Goal: Task Accomplishment & Management: Manage account settings

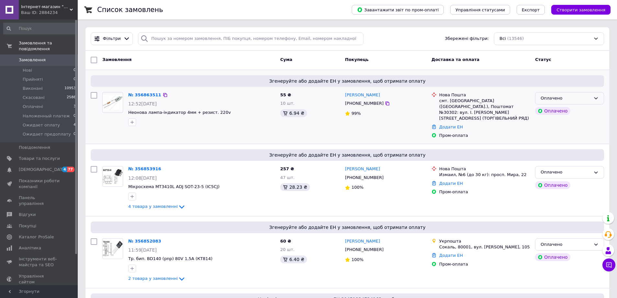
click at [583, 97] on div "Оплачено" at bounding box center [566, 98] width 50 height 7
click at [570, 112] on li "Прийнято" at bounding box center [569, 112] width 68 height 12
click at [592, 166] on div "Оплачено" at bounding box center [569, 172] width 69 height 13
drag, startPoint x: 573, startPoint y: 177, endPoint x: 571, endPoint y: 185, distance: 7.7
click at [573, 180] on li "Прийнято" at bounding box center [569, 186] width 68 height 12
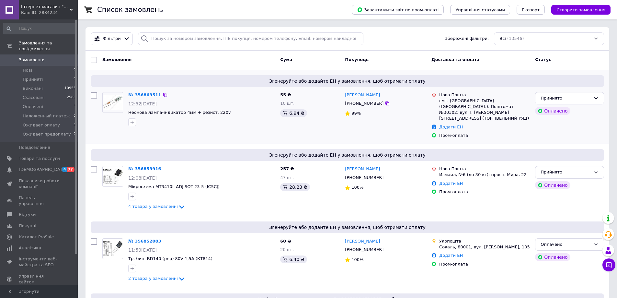
click at [581, 241] on div "Оплачено" at bounding box center [566, 244] width 50 height 7
click at [568, 253] on li "Прийнято" at bounding box center [569, 258] width 68 height 12
click at [150, 91] on div "№ 356863511" at bounding box center [145, 94] width 34 height 7
click at [149, 93] on link "№ 356863511" at bounding box center [144, 94] width 33 height 5
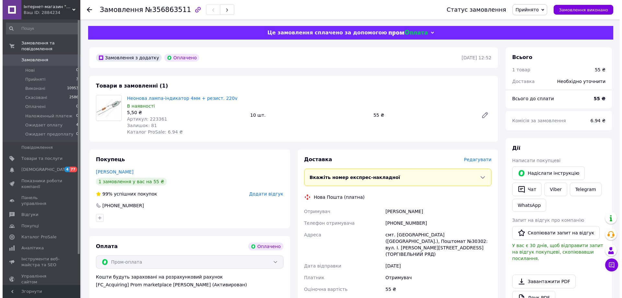
scroll to position [32, 0]
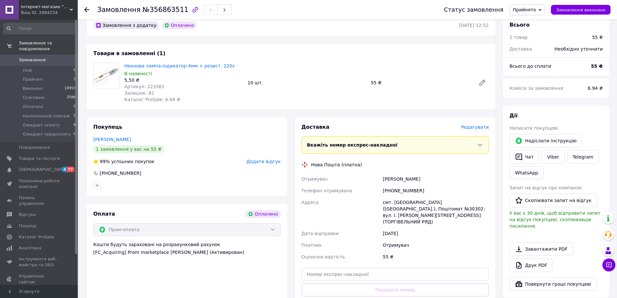
click at [479, 126] on span "Редагувати" at bounding box center [475, 126] width 28 height 5
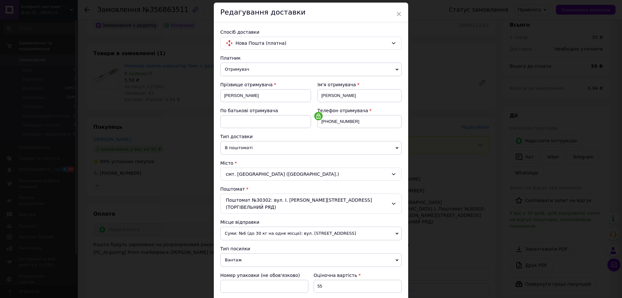
scroll to position [97, 0]
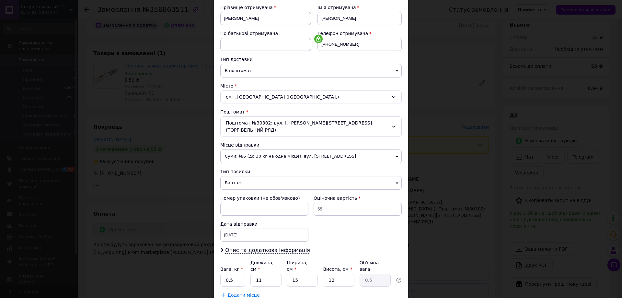
click at [297, 176] on span "Вантаж" at bounding box center [310, 183] width 181 height 14
click at [283, 190] on li "Документи" at bounding box center [310, 195] width 181 height 10
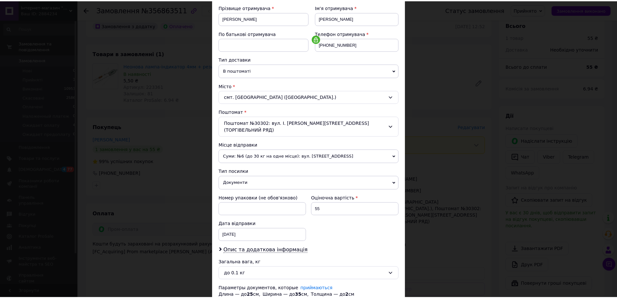
scroll to position [139, 0]
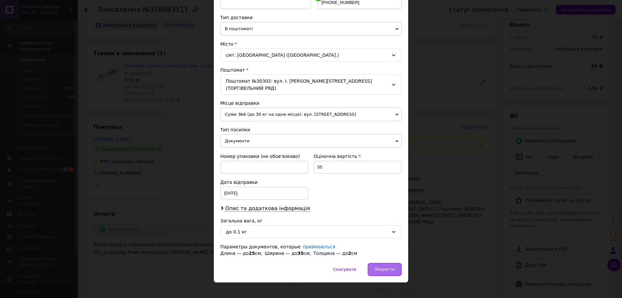
click at [389, 263] on div "Зберегти" at bounding box center [385, 269] width 34 height 13
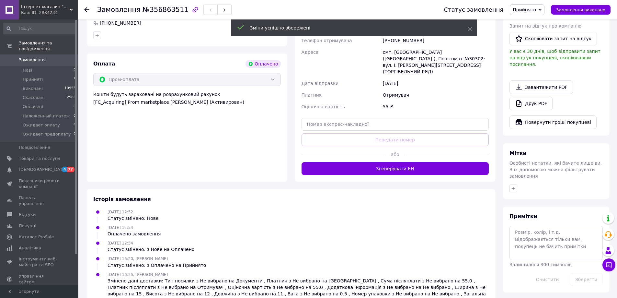
scroll to position [150, 0]
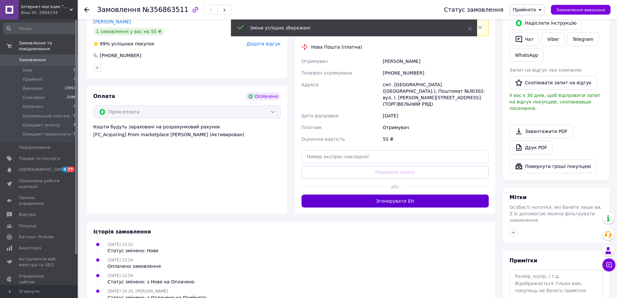
click at [415, 194] on button "Згенерувати ЕН" at bounding box center [396, 200] width 188 height 13
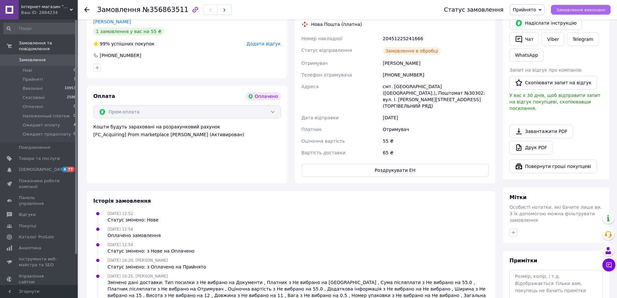
click at [574, 8] on span "Замовлення виконано" at bounding box center [580, 9] width 49 height 5
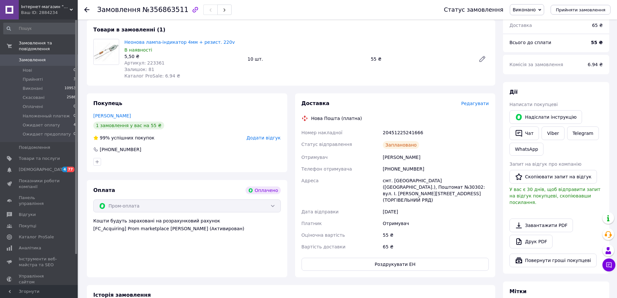
scroll to position [0, 0]
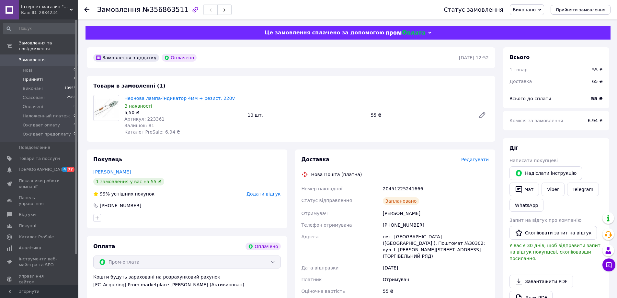
click at [34, 76] on span "Прийняті" at bounding box center [33, 79] width 20 height 6
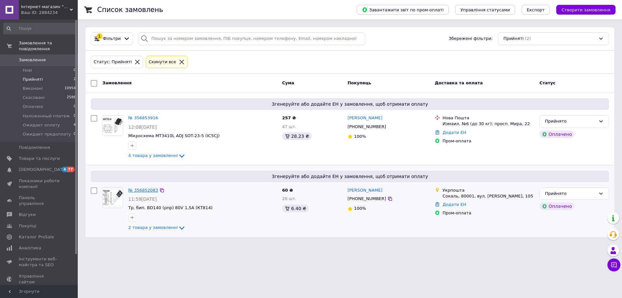
click at [147, 190] on link "№ 356852083" at bounding box center [143, 190] width 30 height 5
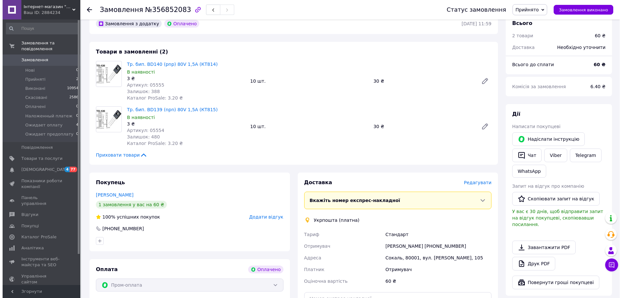
scroll to position [32, 0]
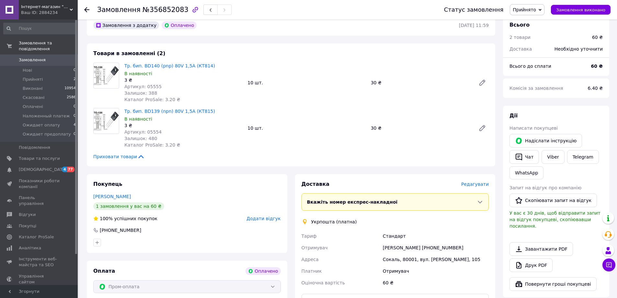
click at [478, 186] on span "Редагувати" at bounding box center [475, 183] width 28 height 5
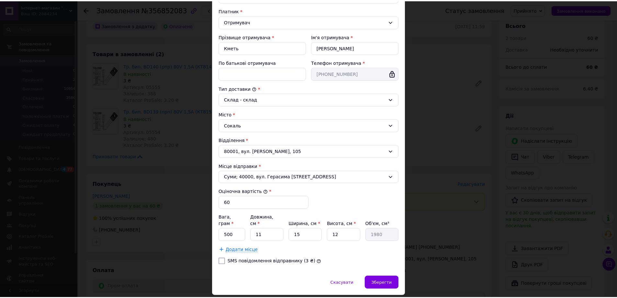
scroll to position [108, 0]
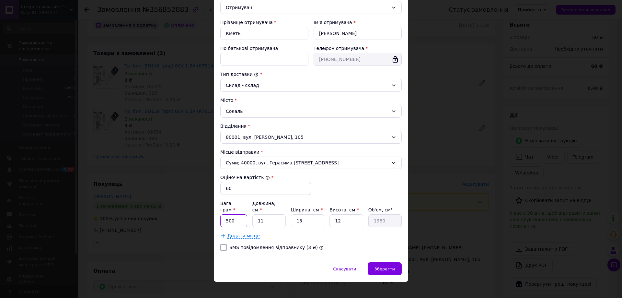
click at [241, 214] on input "500" at bounding box center [233, 220] width 27 height 13
type input "24"
click at [270, 216] on input "11" at bounding box center [268, 220] width 33 height 13
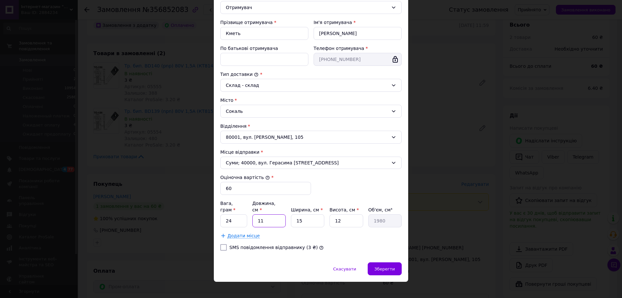
type input "3"
type input "540"
type input "30"
type input "5400"
type input "30"
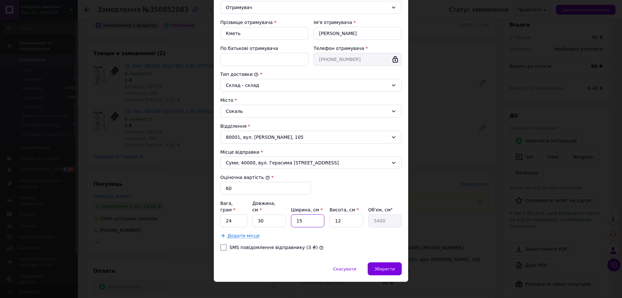
click at [300, 217] on input "15" at bounding box center [307, 220] width 33 height 13
type input "2"
type input "720"
type input "20"
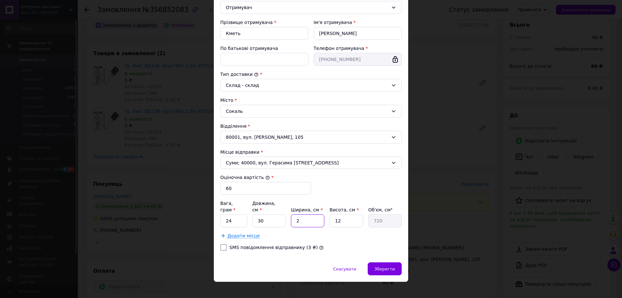
type input "7200"
type input "20"
click at [339, 218] on input "12" at bounding box center [345, 220] width 33 height 13
click at [340, 218] on input "12" at bounding box center [345, 220] width 33 height 13
type input "2"
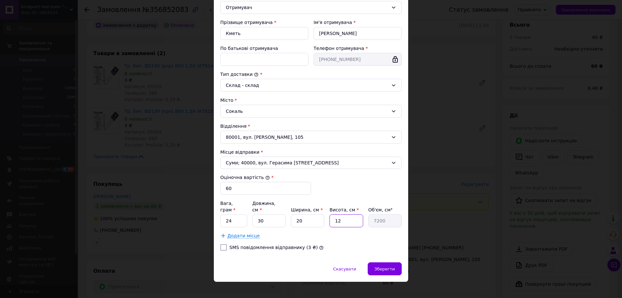
type input "1200"
type input "2"
click at [301, 217] on input "20" at bounding box center [307, 220] width 33 height 13
drag, startPoint x: 309, startPoint y: 215, endPoint x: 275, endPoint y: 215, distance: 34.0
click at [275, 215] on div "Вага, грам * 24 Довжина, см * 30 Ширина, см * 20 Висота, см * 2 Об'єм, см³ 1200" at bounding box center [310, 213] width 181 height 27
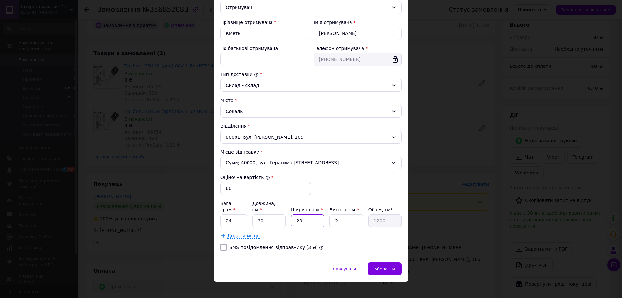
type input "1"
type input "60"
type input "10"
type input "600"
type input "10"
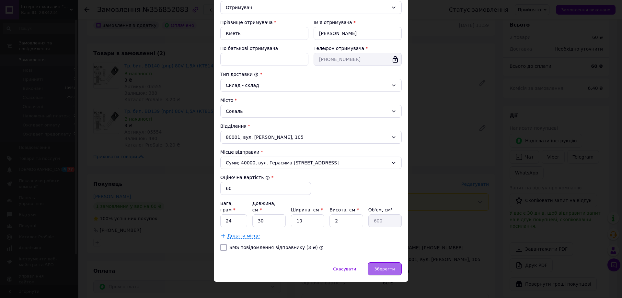
click at [386, 266] on span "Зберегти" at bounding box center [384, 268] width 20 height 5
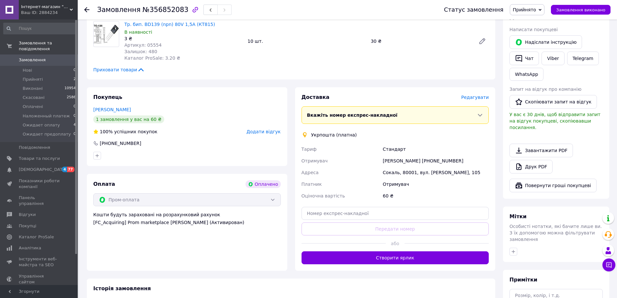
scroll to position [130, 0]
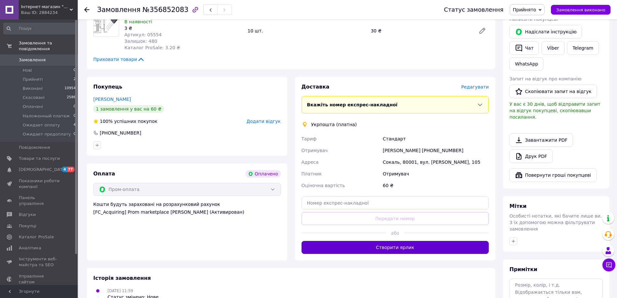
click at [432, 244] on button "Створити ярлик" at bounding box center [396, 247] width 188 height 13
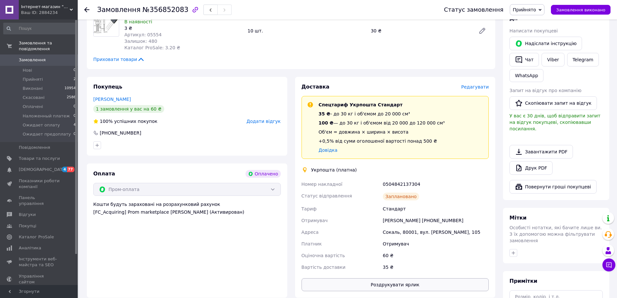
click at [411, 289] on button "Роздрукувати ярлик" at bounding box center [396, 284] width 188 height 13
click at [585, 8] on span "Замовлення виконано" at bounding box center [580, 9] width 49 height 5
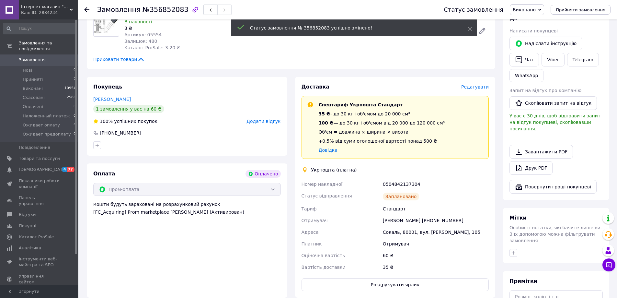
click at [37, 76] on span "Прийняті" at bounding box center [33, 79] width 20 height 6
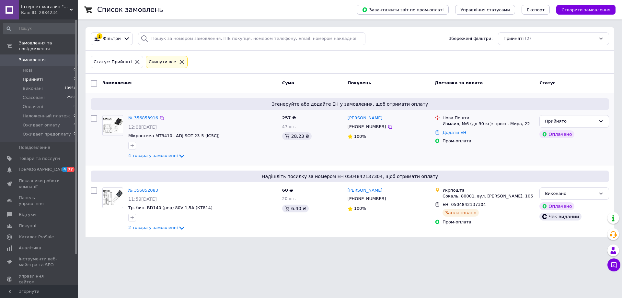
click at [143, 119] on link "№ 356853916" at bounding box center [143, 117] width 30 height 5
